Goal: Task Accomplishment & Management: Manage account settings

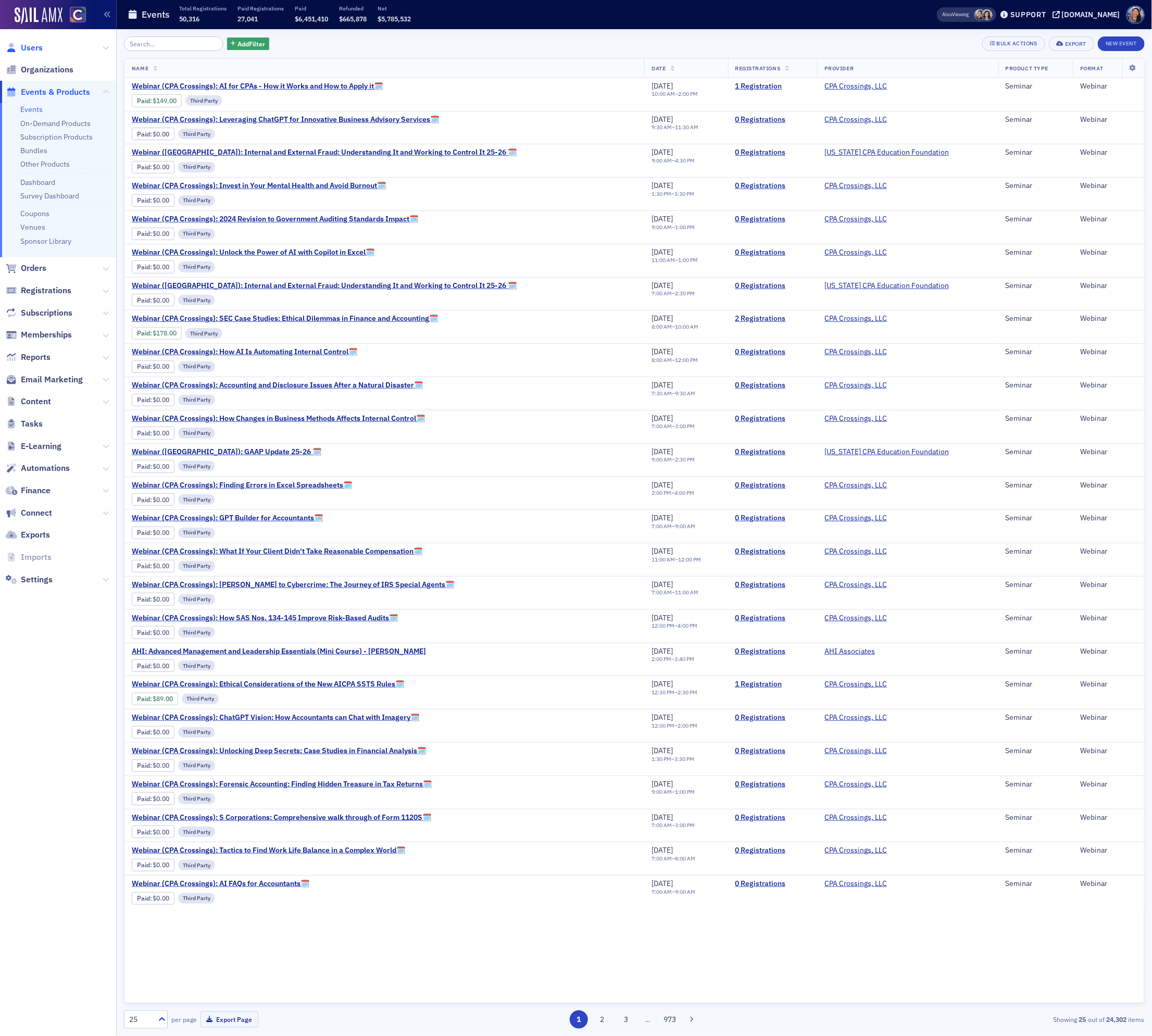
click at [34, 44] on span "Users" at bounding box center [31, 48] width 22 height 11
click at [159, 42] on input "search" at bounding box center [174, 44] width 99 height 15
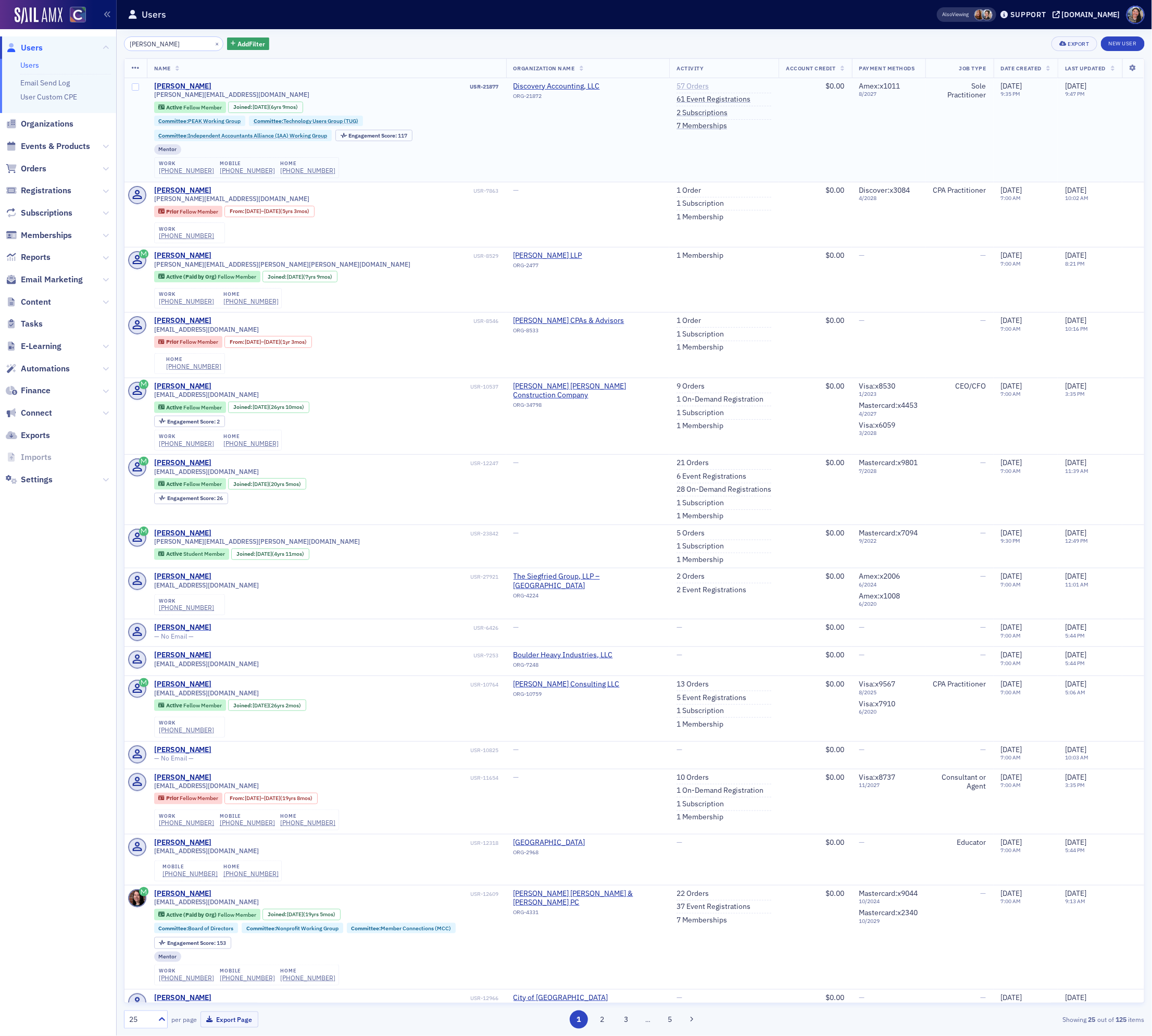
type input "Tiffany davis"
click at [685, 87] on link "57 Orders" at bounding box center [693, 86] width 32 height 9
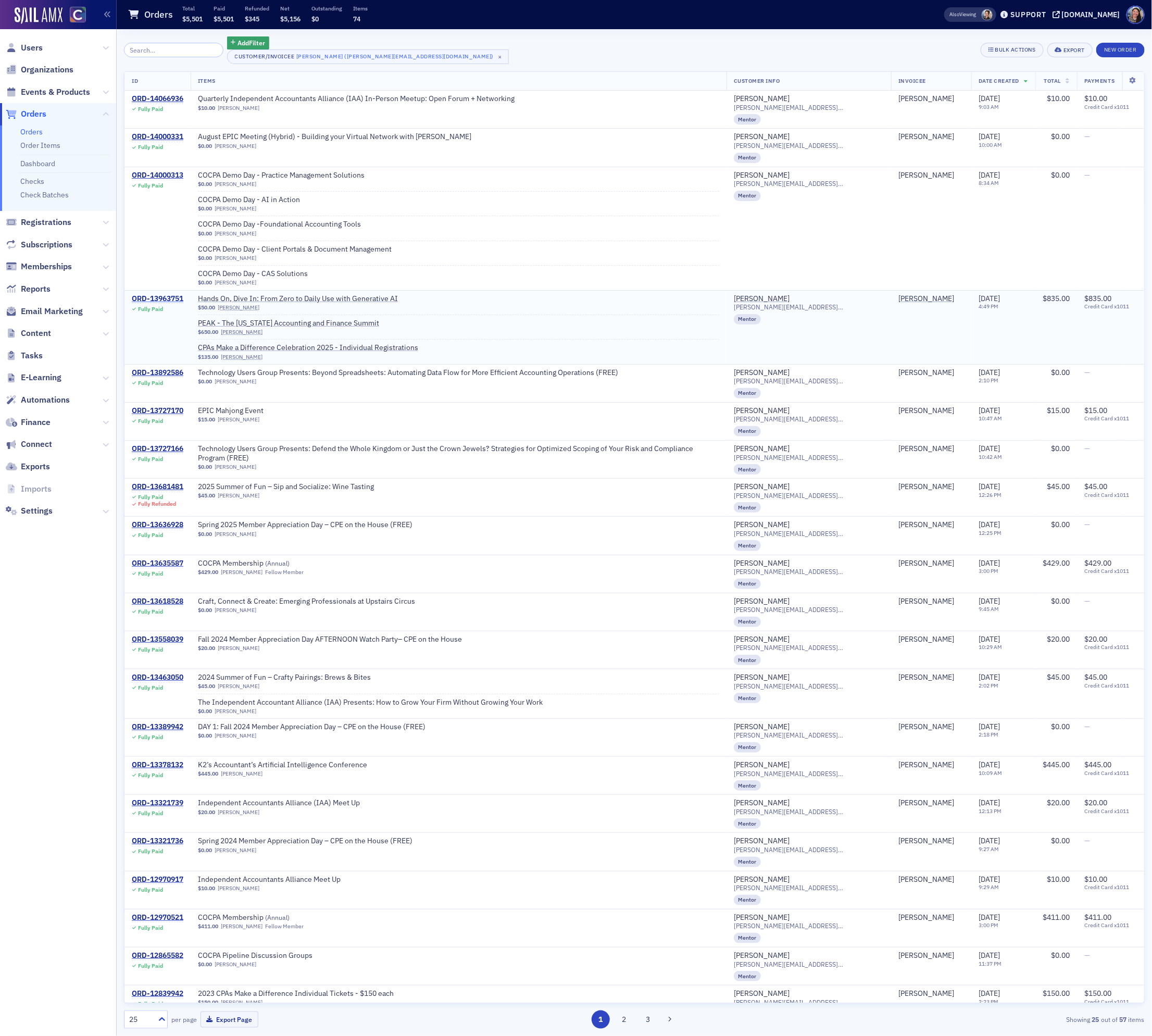
click at [169, 298] on div "ORD-13963751" at bounding box center [158, 299] width 52 height 9
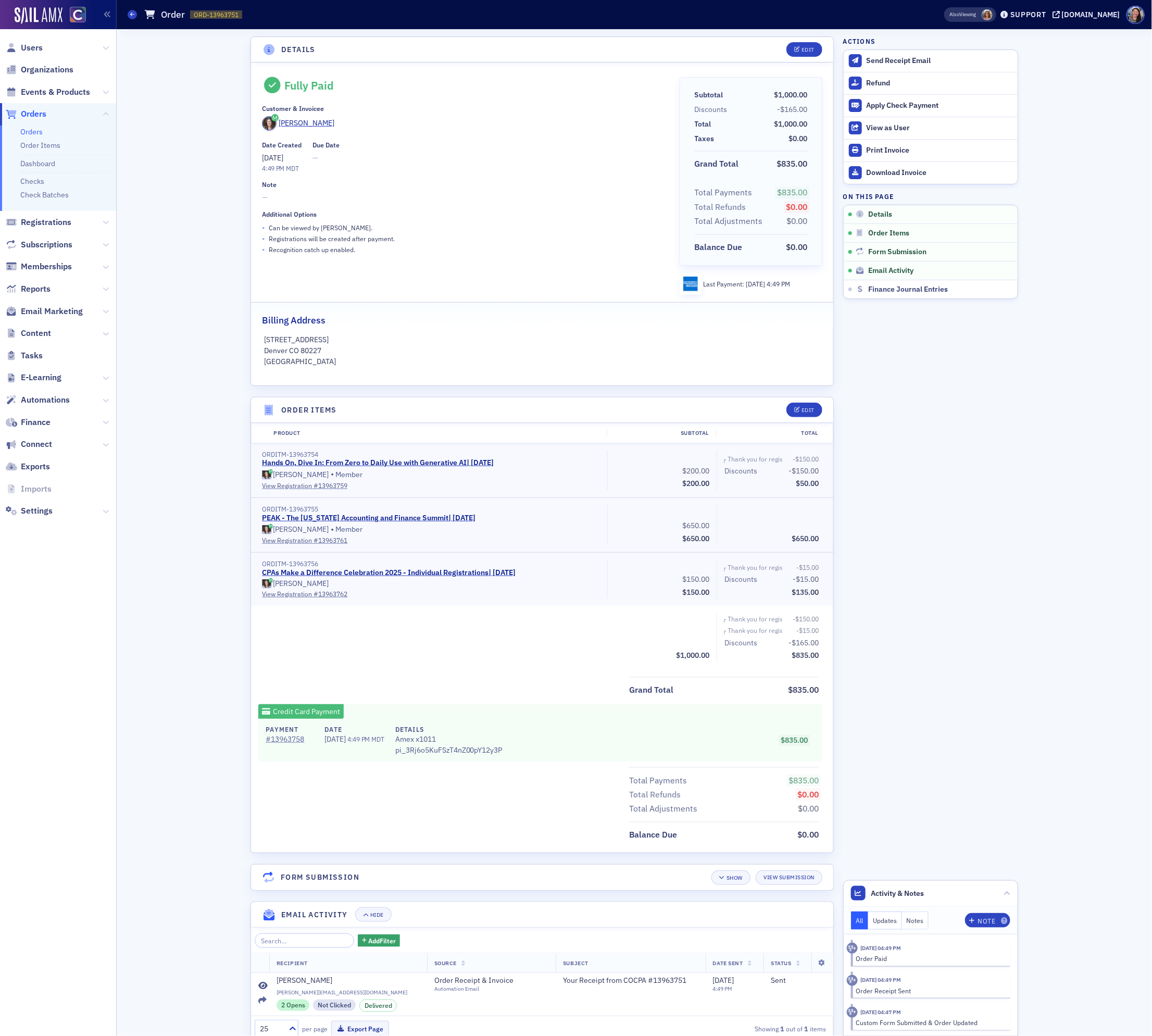
scroll to position [64, 0]
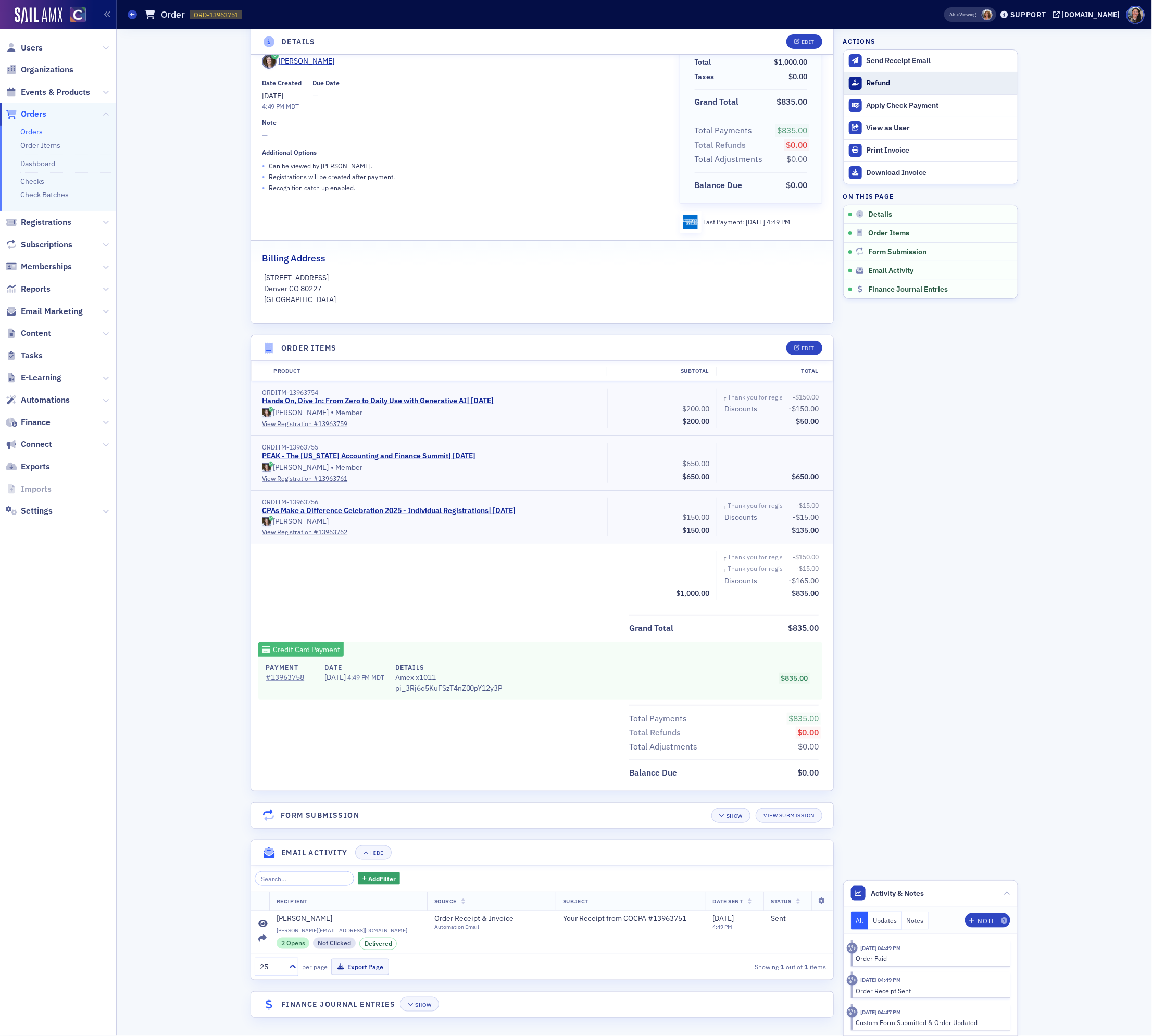
click at [882, 84] on div "Refund" at bounding box center [940, 84] width 146 height 9
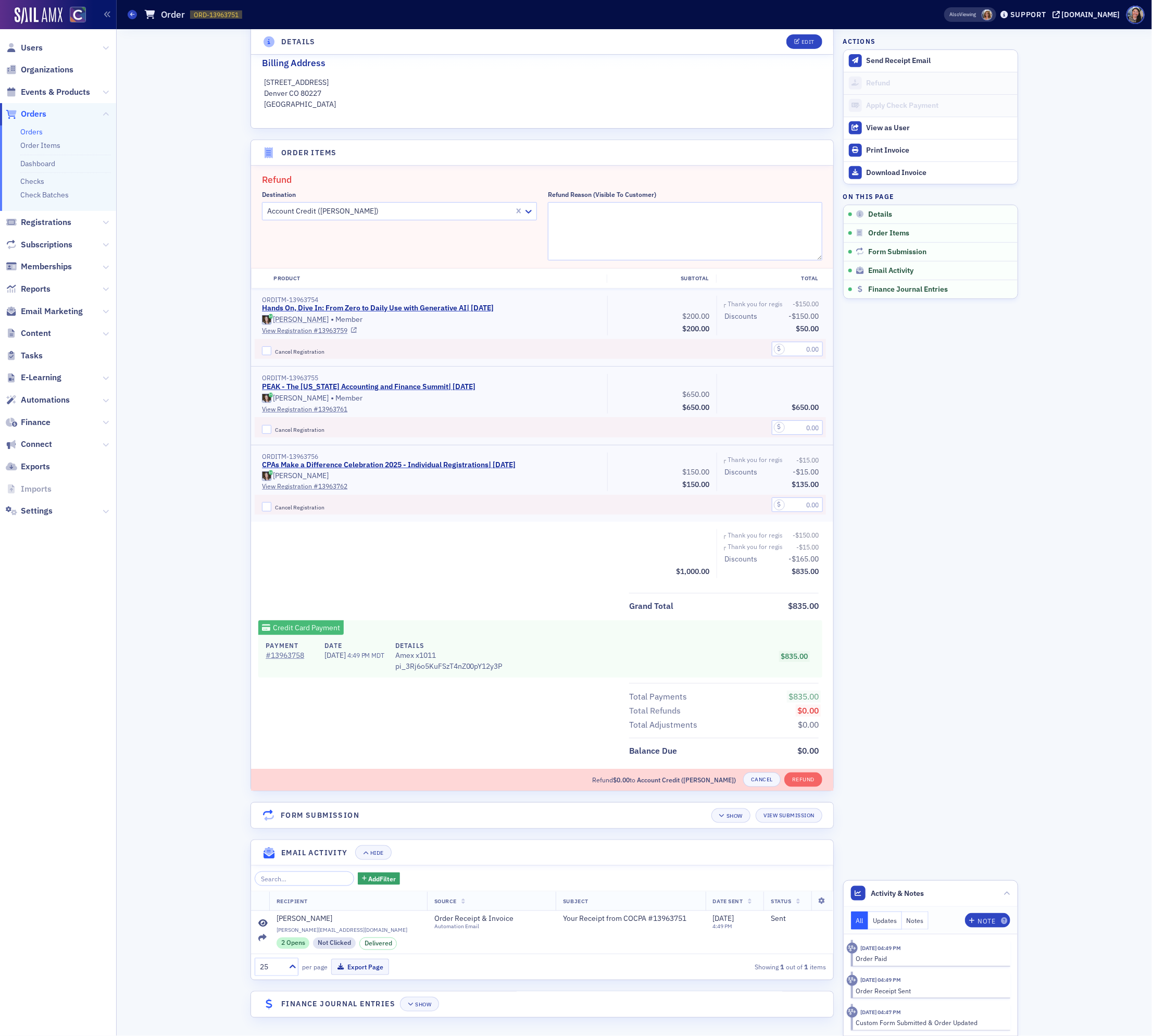
scroll to position [261, 0]
click at [365, 206] on div at bounding box center [390, 211] width 247 height 13
click at [354, 266] on span "Credit Card Payment #13963758 (x1011) on 7/9/2025 04:49 PM - $835" at bounding box center [380, 269] width 222 height 11
click at [616, 220] on textarea "Refund Reason (Visible to Customer)" at bounding box center [685, 231] width 275 height 58
type textarea "Received the Women to Watch Award, comped for the gala."
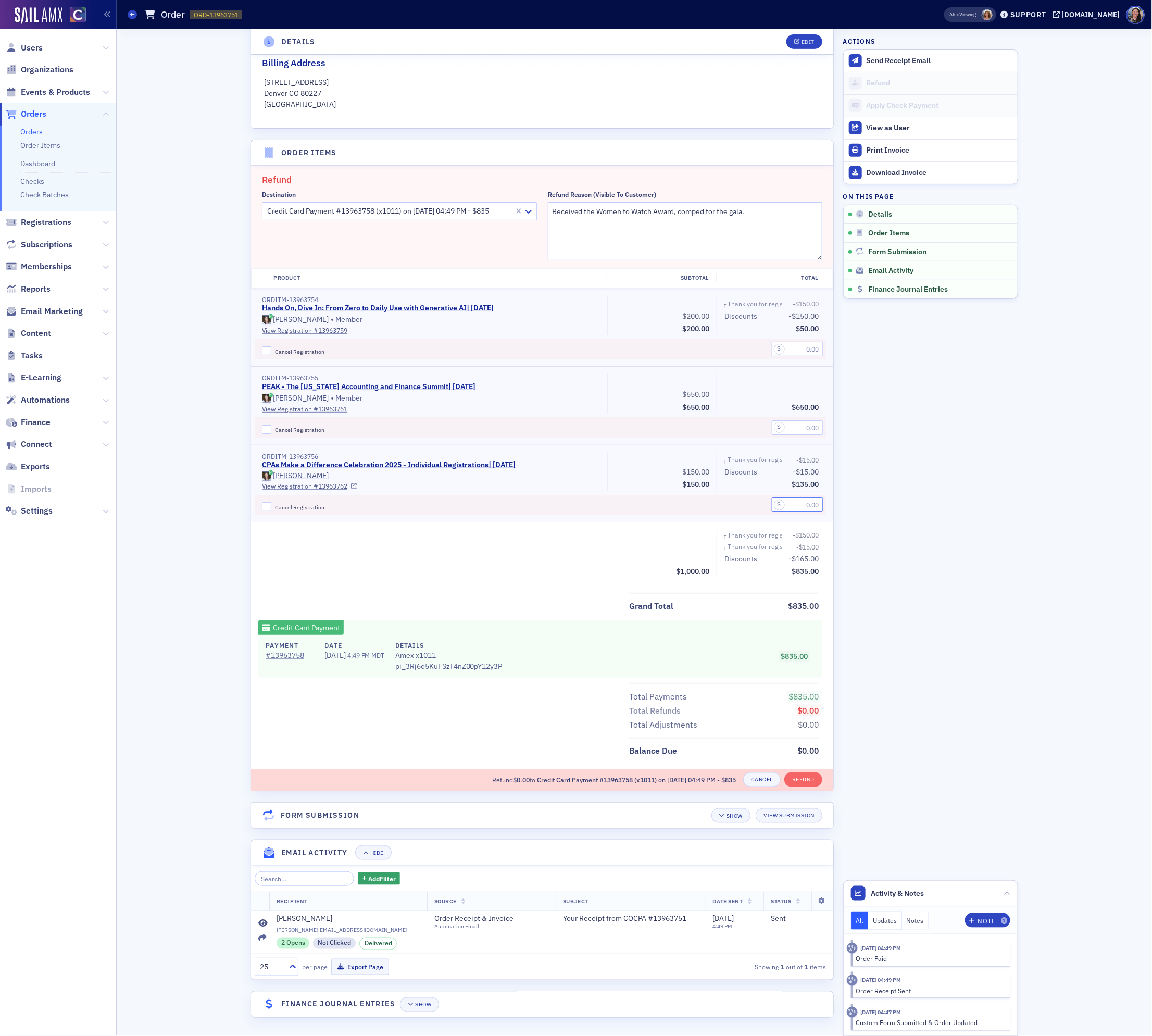
click at [797, 504] on input "text" at bounding box center [797, 504] width 51 height 15
type input "135.00"
click at [789, 558] on span "-$165.00" at bounding box center [804, 559] width 30 height 9
click at [809, 772] on button "Refund" at bounding box center [803, 779] width 38 height 15
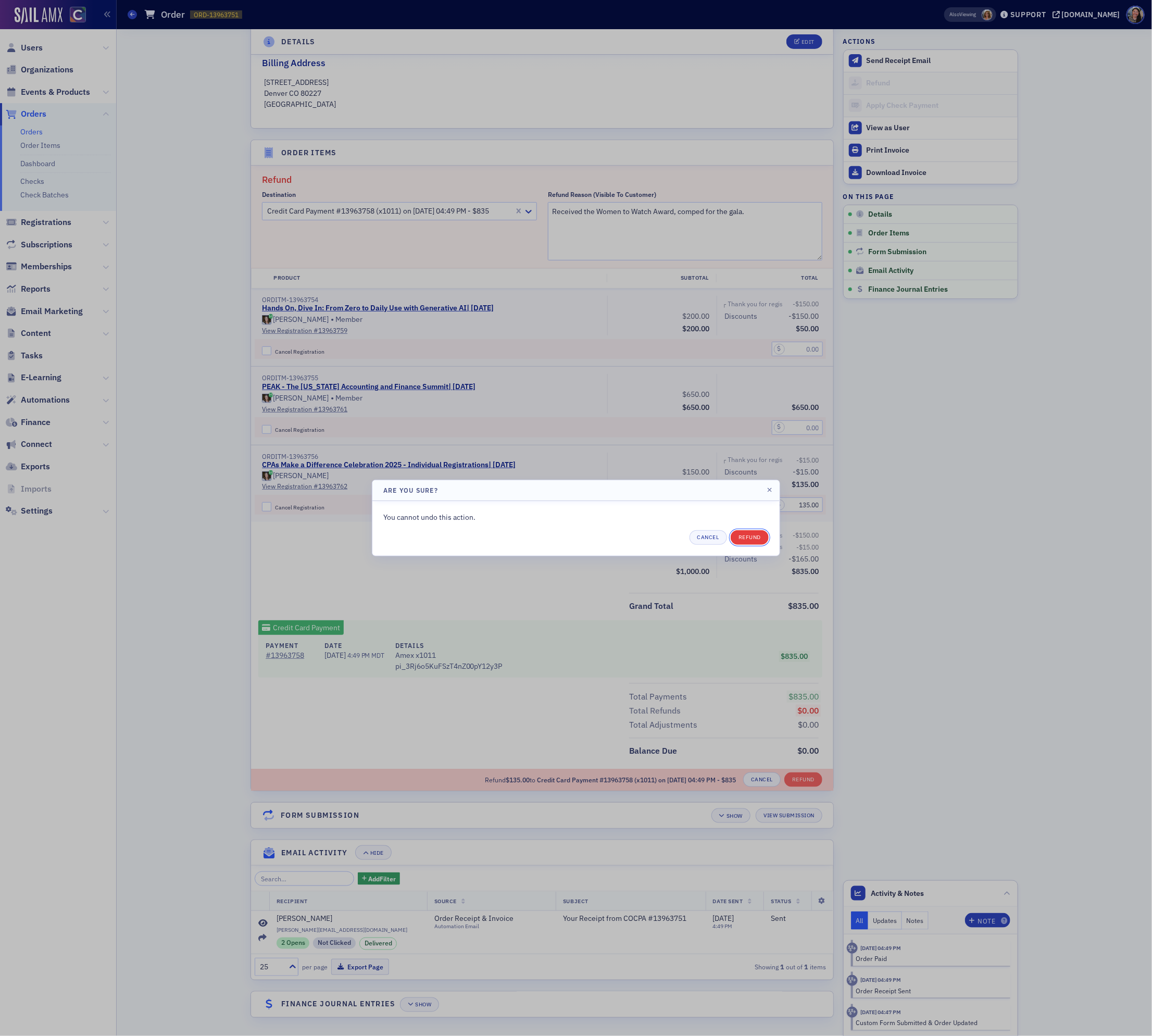
click at [758, 537] on button "Refund" at bounding box center [749, 538] width 38 height 15
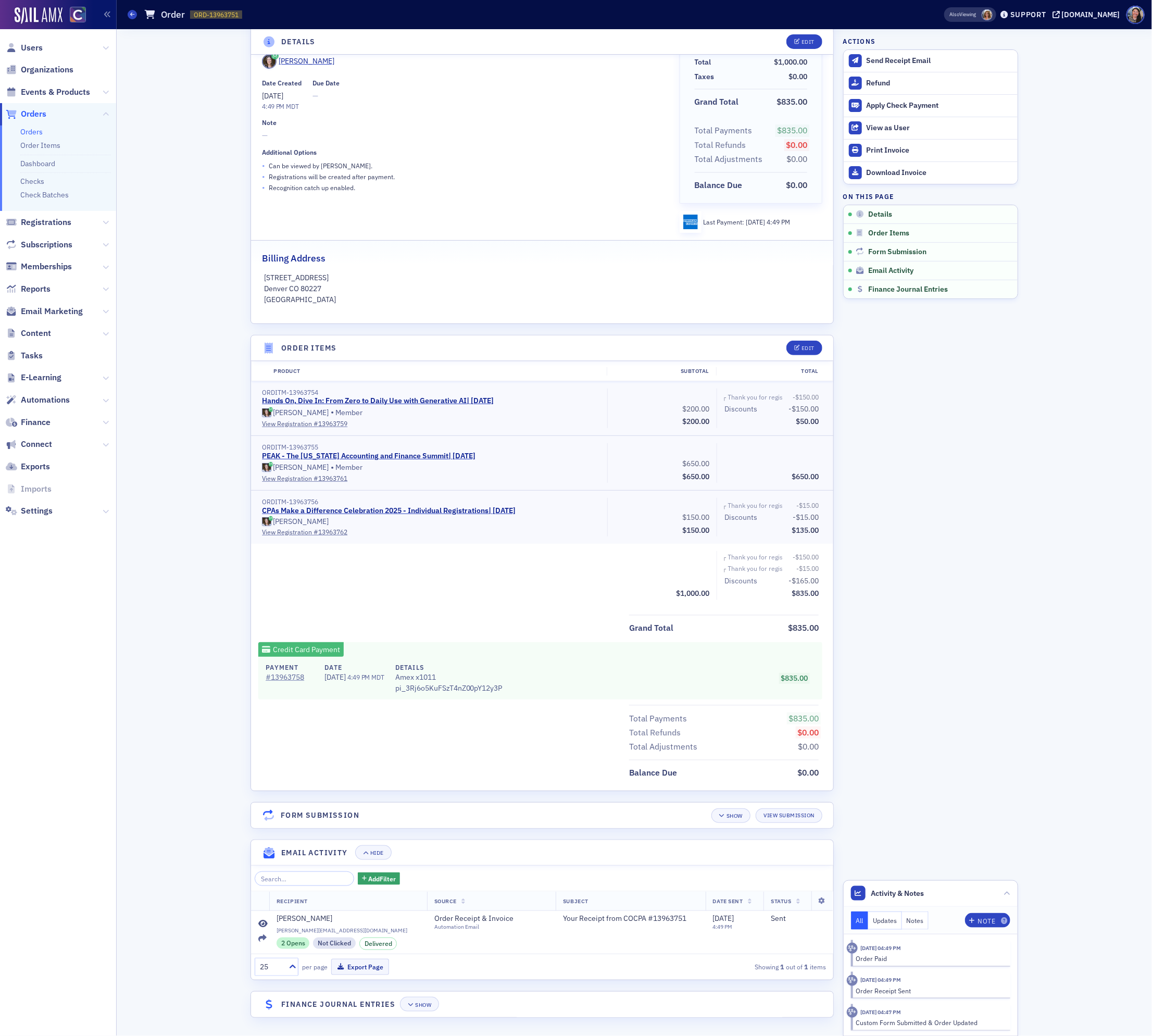
scroll to position [64, 0]
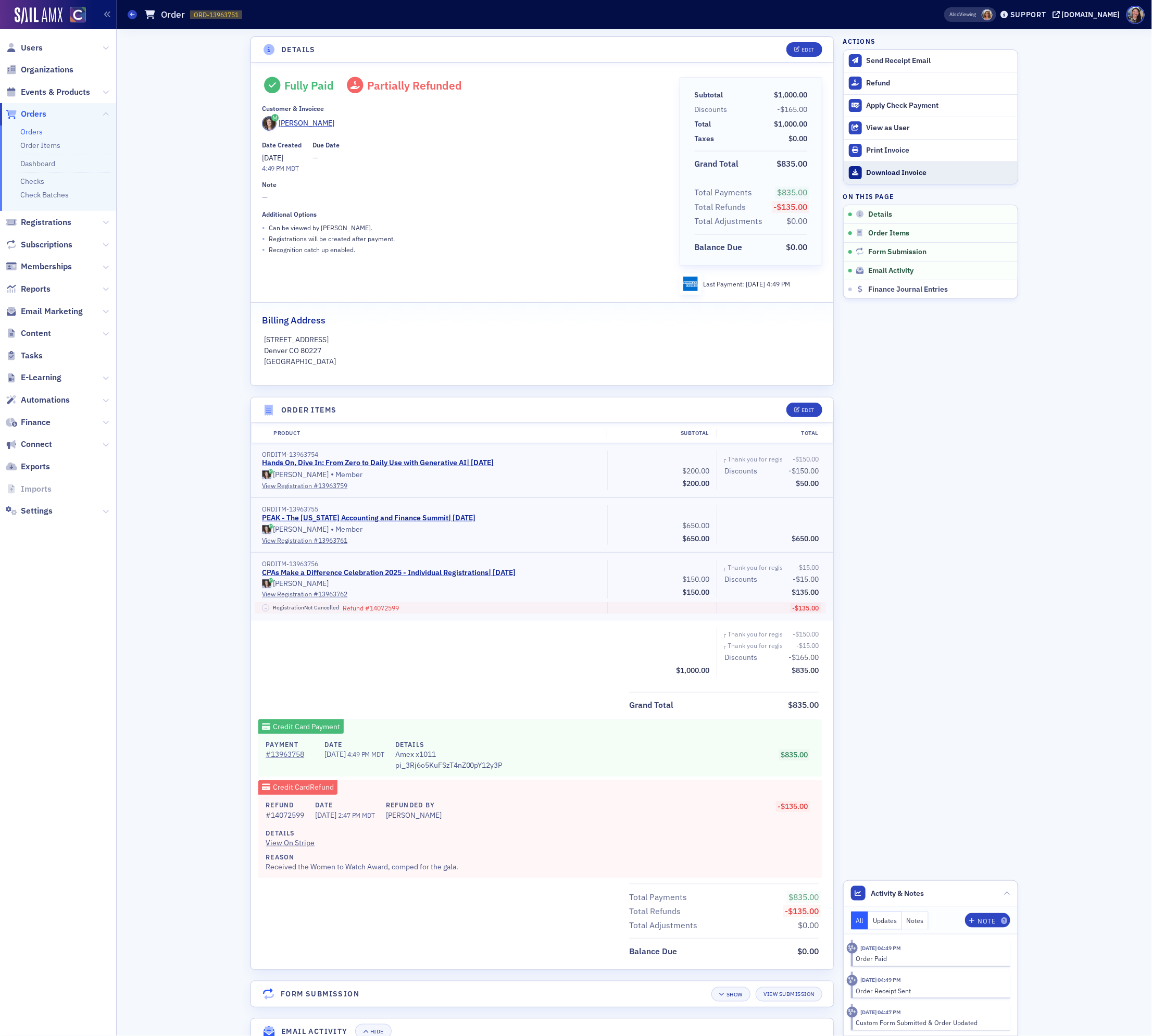
click at [886, 174] on div "Download Invoice" at bounding box center [940, 173] width 146 height 9
click at [879, 152] on div "Print Invoice" at bounding box center [940, 150] width 146 height 9
click at [292, 132] on div "Tiffany Davis" at bounding box center [463, 125] width 402 height 18
click at [292, 121] on div "Tiffany Davis" at bounding box center [306, 123] width 56 height 11
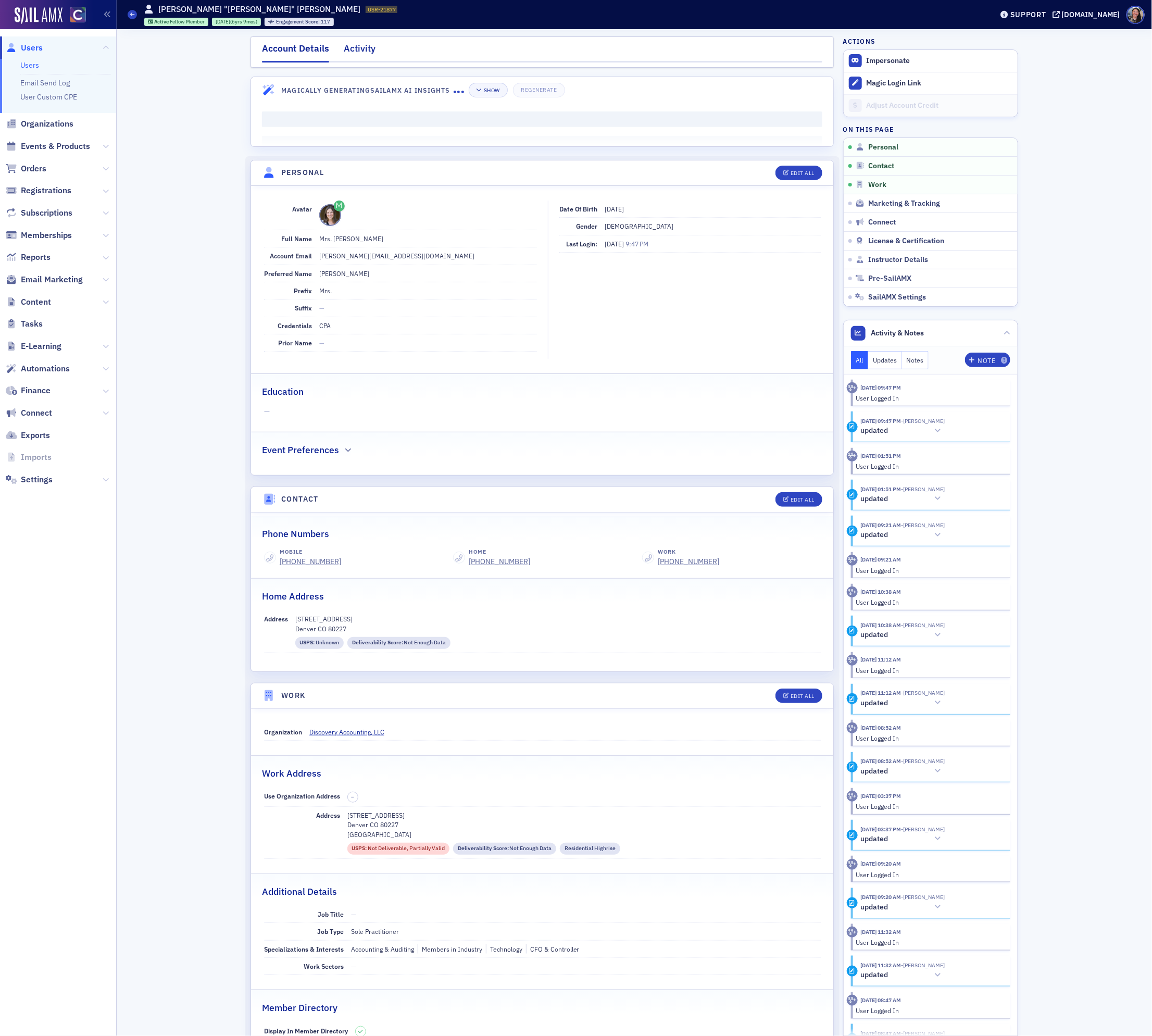
click at [361, 48] on div "Activity" at bounding box center [360, 51] width 32 height 19
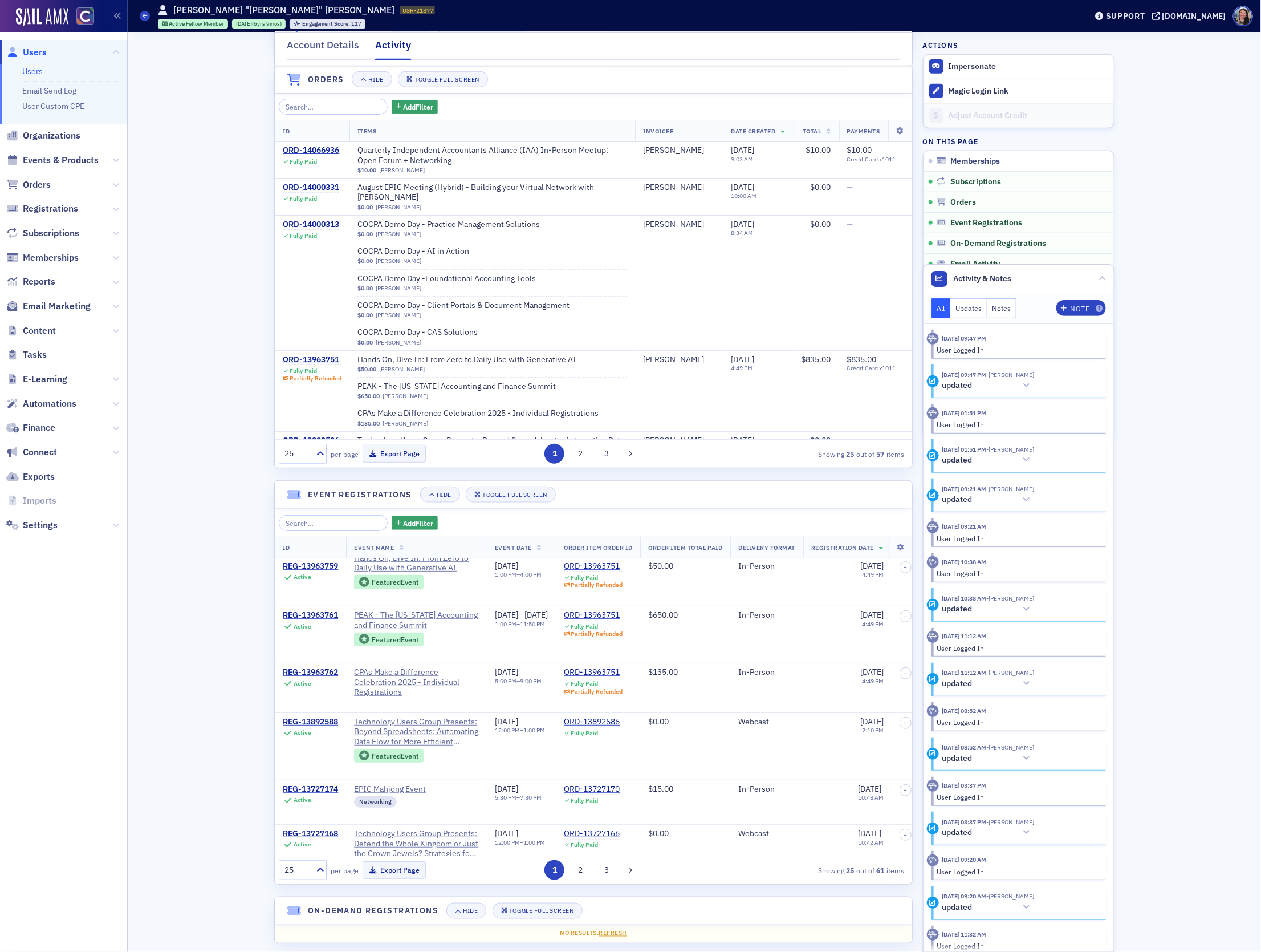
scroll to position [379, 0]
